Goal: Navigation & Orientation: Find specific page/section

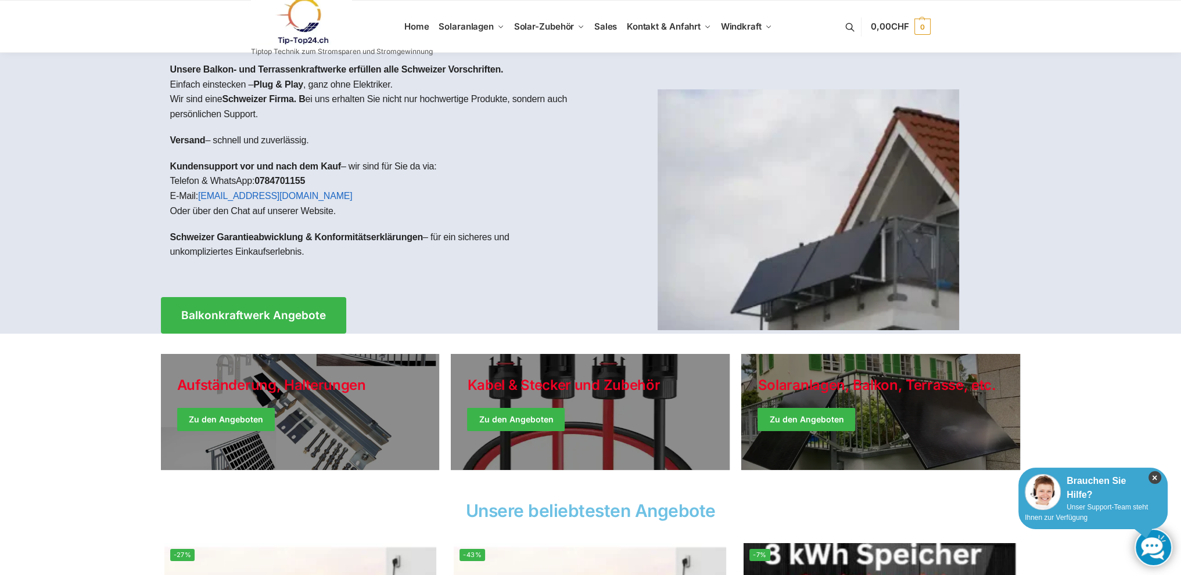
click at [1154, 478] on icon "×" at bounding box center [1154, 478] width 13 height 13
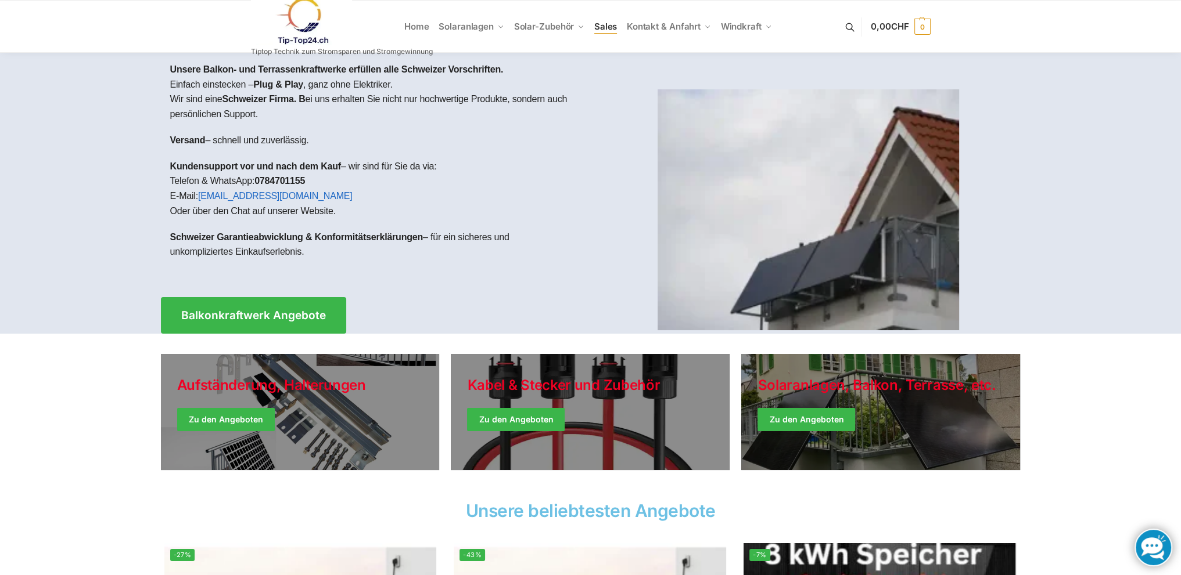
click at [604, 26] on span "Sales" at bounding box center [605, 26] width 23 height 11
